Goal: Entertainment & Leisure: Consume media (video, audio)

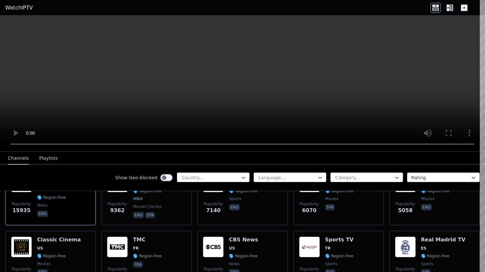
scroll to position [95, 0]
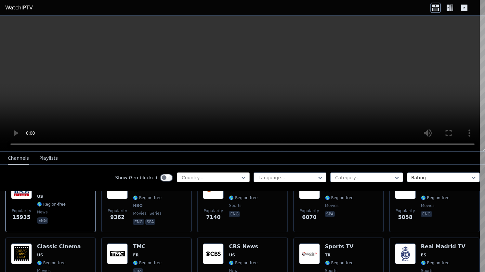
click at [201, 178] on div at bounding box center [210, 177] width 59 height 6
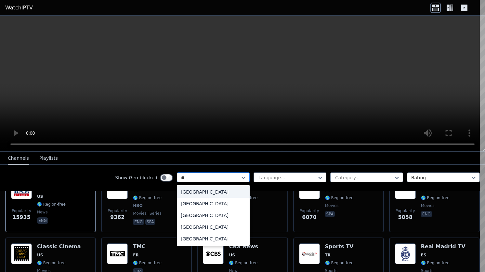
type input "***"
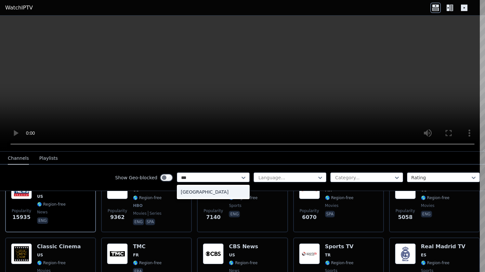
click at [200, 193] on div "[GEOGRAPHIC_DATA]" at bounding box center [213, 192] width 73 height 12
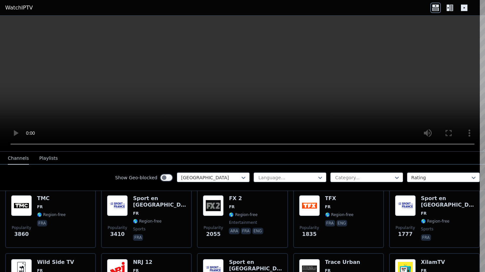
scroll to position [78, 0]
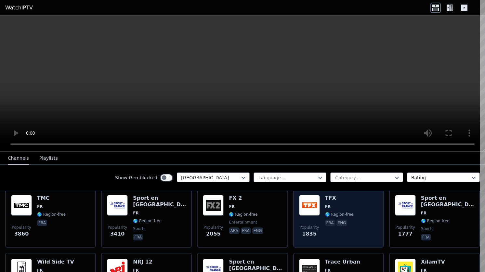
click at [334, 206] on span "FR" at bounding box center [339, 206] width 29 height 5
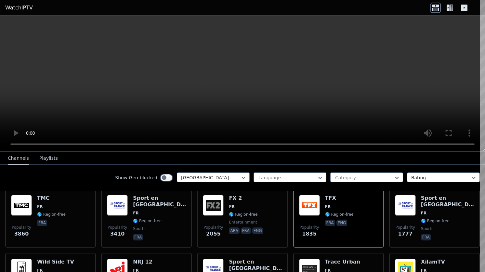
click at [453, 9] on icon at bounding box center [450, 8] width 10 height 10
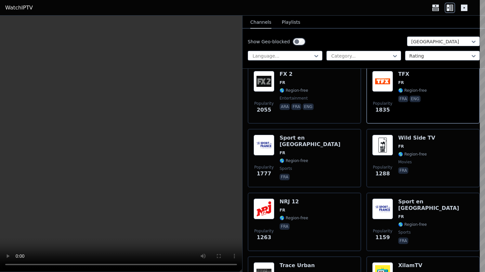
scroll to position [259, 0]
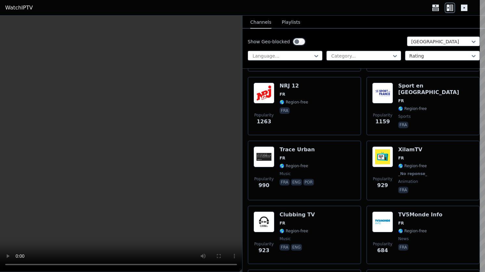
click at [342, 35] on div "Show Geo-blocked France Language... Category... Rating" at bounding box center [363, 49] width 242 height 40
click at [293, 20] on button "Playlists" at bounding box center [291, 22] width 19 height 12
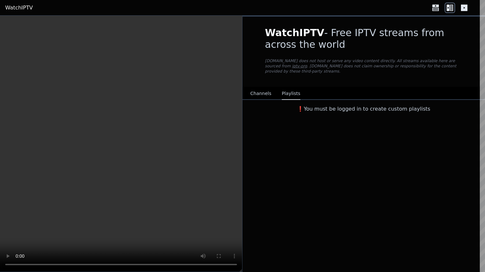
click at [262, 97] on button "Channels" at bounding box center [260, 93] width 21 height 12
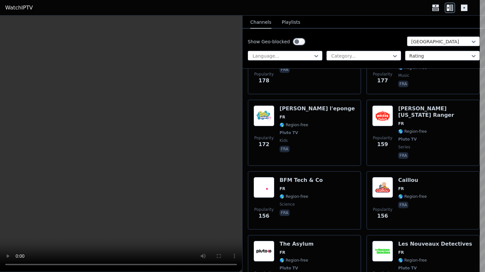
scroll to position [1400, 0]
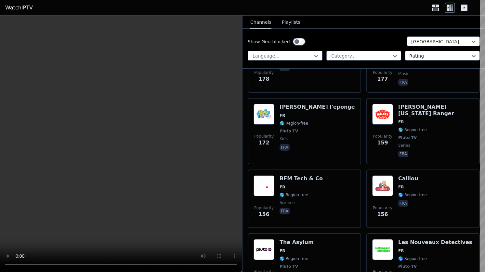
click at [360, 139] on div "Popularity 172 [PERSON_NAME] l'eponge FR 🌎 Region-free Pluto TV kids fra" at bounding box center [304, 131] width 113 height 66
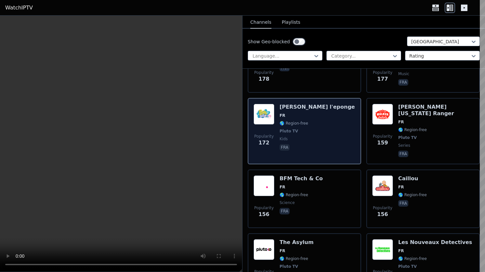
click at [320, 133] on div "Popularity 172 [PERSON_NAME] l'eponge FR 🌎 Region-free Pluto TV kids fra" at bounding box center [304, 131] width 102 height 55
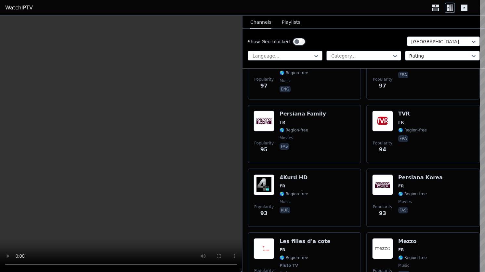
scroll to position [2482, 0]
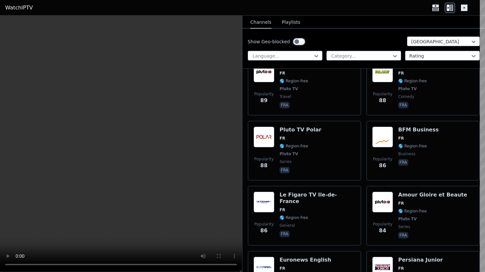
click at [355, 232] on div "Popularity 86 Le Figaro TV Ile-de-France FR 🌎 Region-free general fra" at bounding box center [304, 215] width 102 height 48
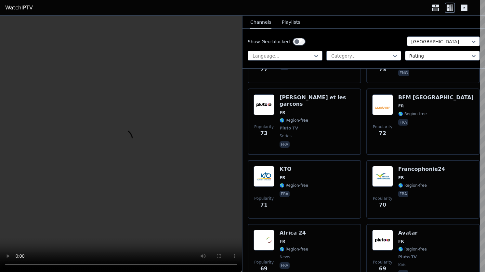
scroll to position [3232, 0]
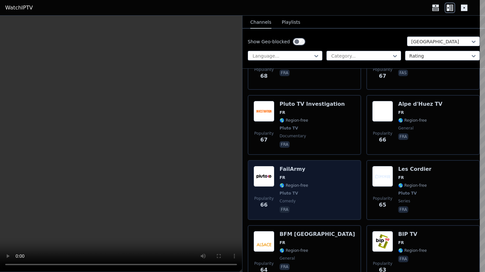
click at [327, 170] on div "Popularity 66 FailArmy FR 🌎 Region-free Pluto TV comedy fra" at bounding box center [304, 190] width 102 height 48
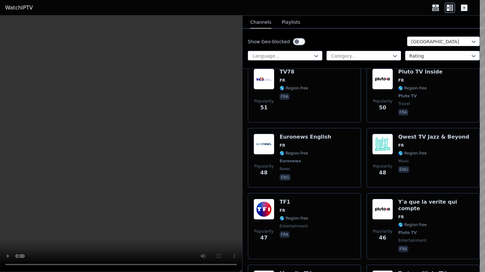
scroll to position [4192, 0]
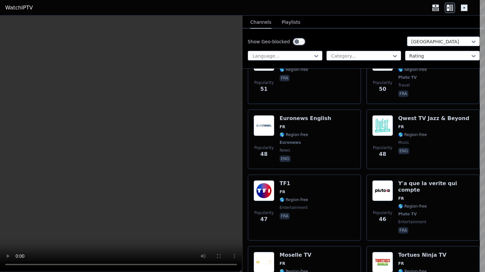
click at [327, 180] on div "Popularity 47 TF1 FR 🌎 Region-free entertainment fra" at bounding box center [304, 207] width 102 height 55
